Goal: Information Seeking & Learning: Compare options

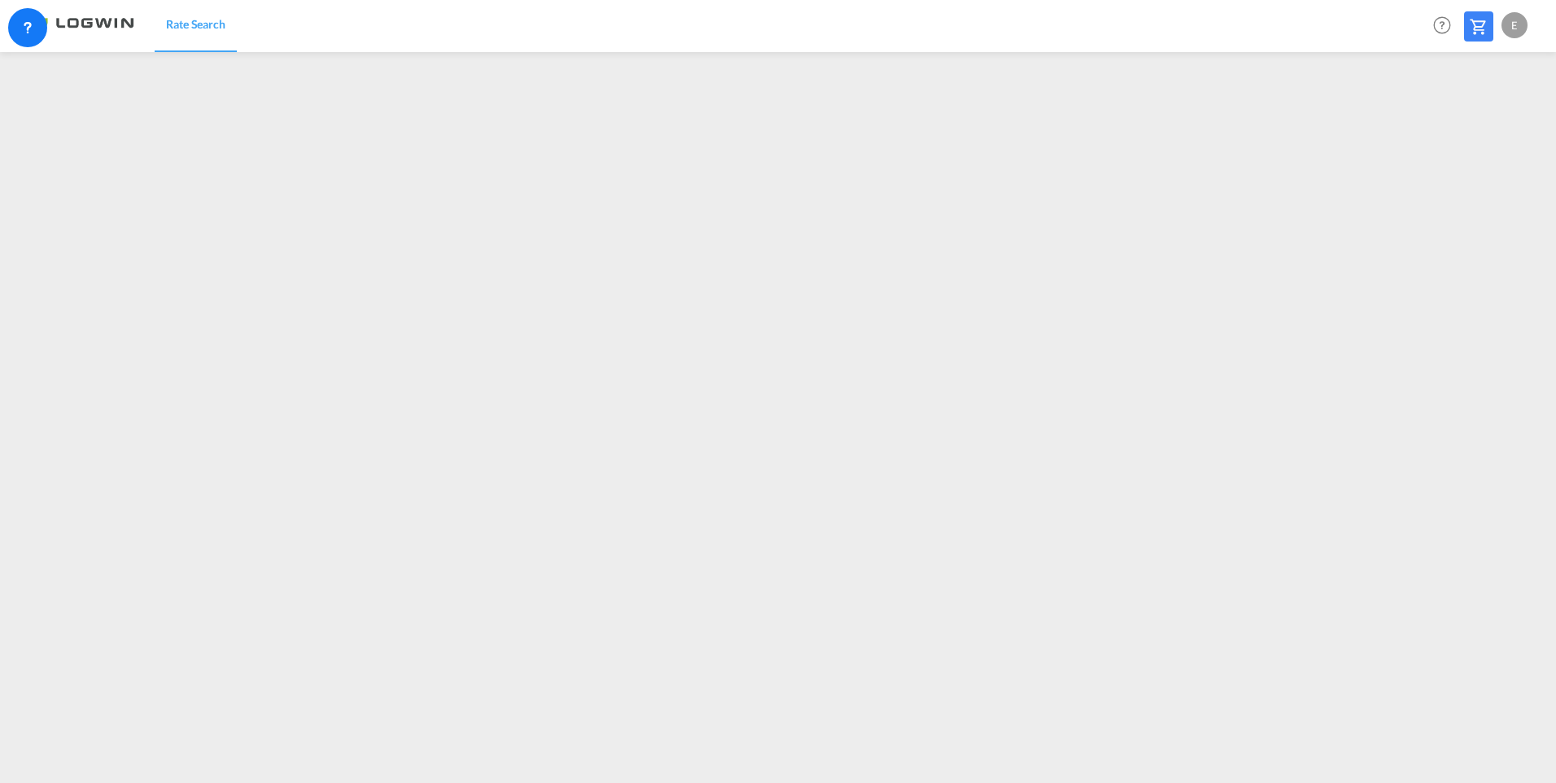
click at [1241, 34] on div "E" at bounding box center [1514, 25] width 26 height 26
click at [1241, 123] on button "Logout" at bounding box center [1496, 124] width 106 height 33
